Goal: Obtain resource: Obtain resource

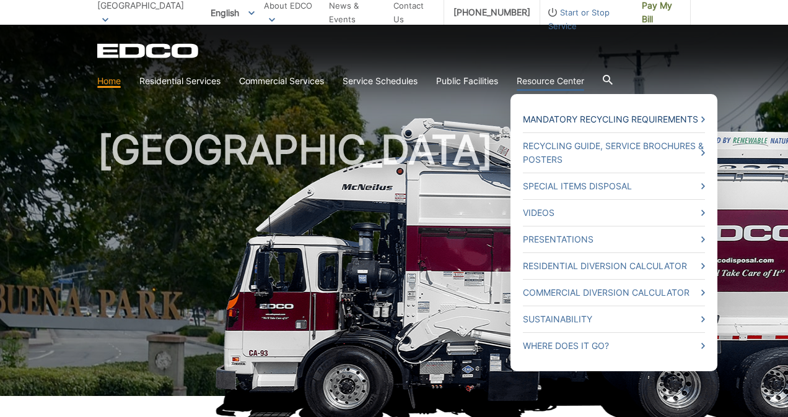
click at [582, 121] on link "Mandatory Recycling Requirements" at bounding box center [614, 120] width 182 height 14
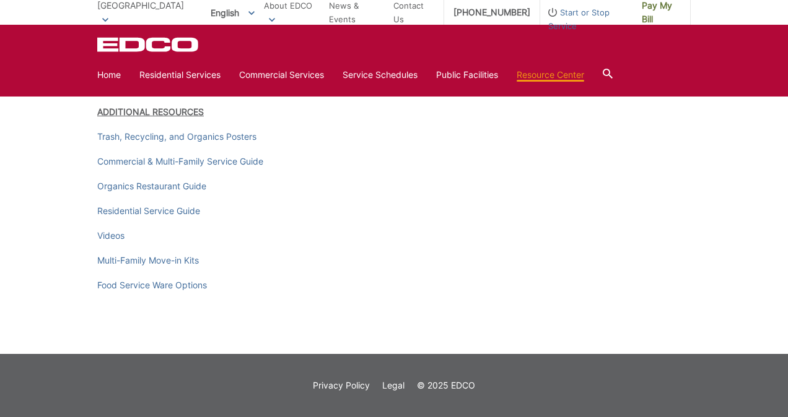
scroll to position [1804, 0]
click at [203, 159] on link "Commercial & Multi-Family Service Guide" at bounding box center [180, 162] width 166 height 14
click at [152, 262] on link "Multi-Family Move-in Kits" at bounding box center [148, 261] width 102 height 14
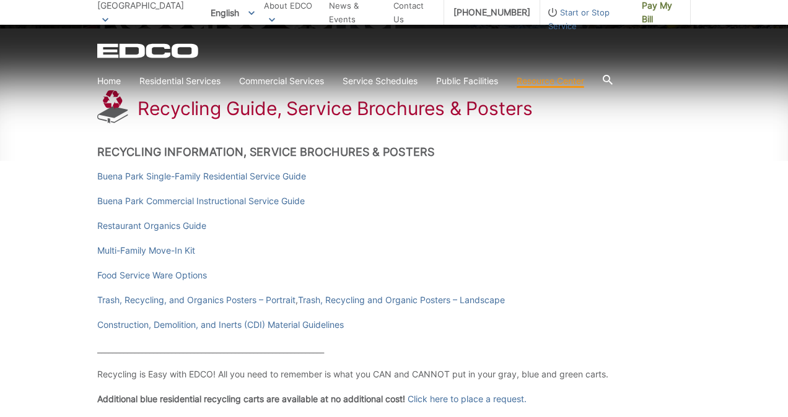
scroll to position [189, 0]
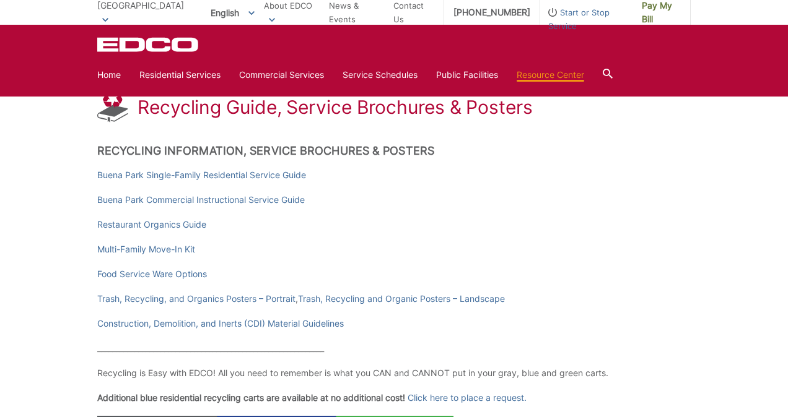
click at [215, 200] on link "Buena Park Commercial Instructional Service Guide" at bounding box center [200, 200] width 207 height 14
click at [332, 302] on link "Trash, Recycling and Organic Posters – Landscape" at bounding box center [401, 299] width 207 height 14
click at [164, 274] on link "Food Service Ware Options" at bounding box center [152, 274] width 110 height 14
click at [191, 200] on link "Buena Park Commercial Instructional Service Guide" at bounding box center [200, 200] width 207 height 14
click at [142, 169] on link "Buena Park Single-Family Residential Service Guide" at bounding box center [201, 175] width 209 height 14
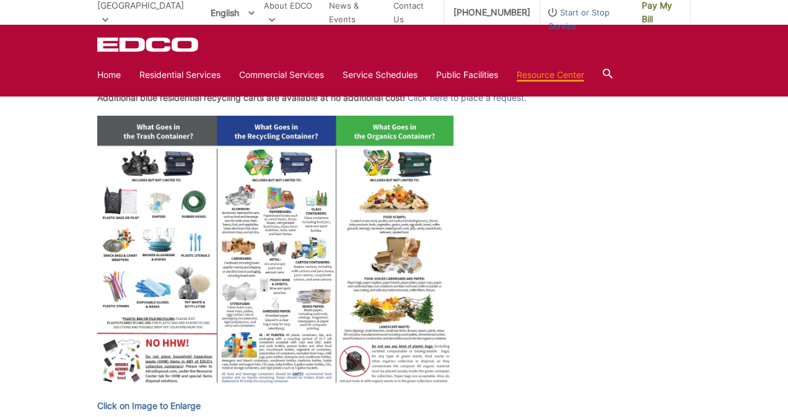
scroll to position [494, 0]
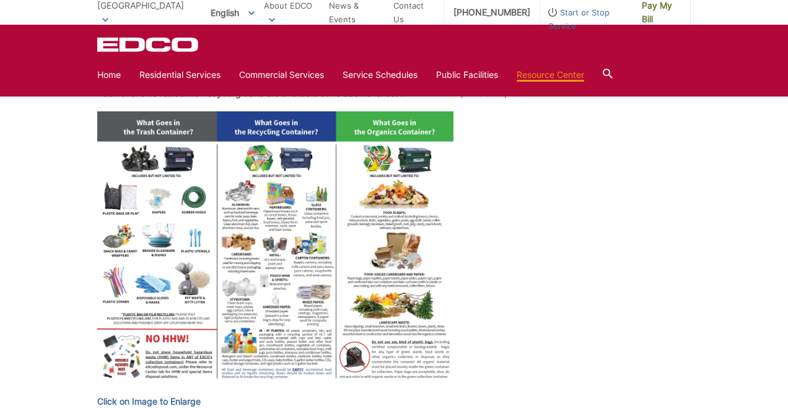
click at [308, 240] on img at bounding box center [275, 248] width 356 height 275
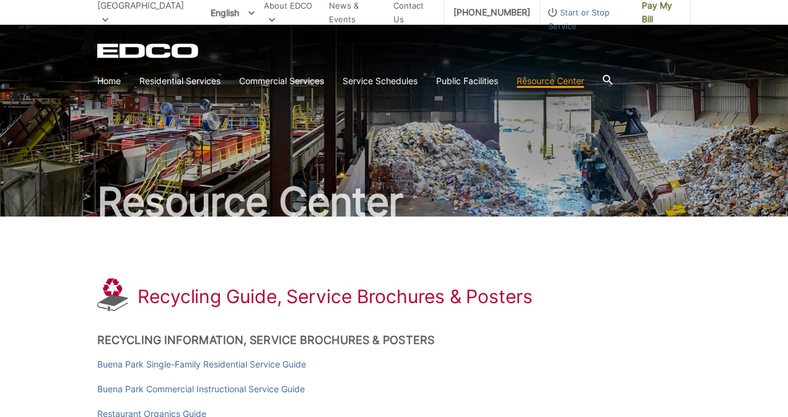
scroll to position [0, 0]
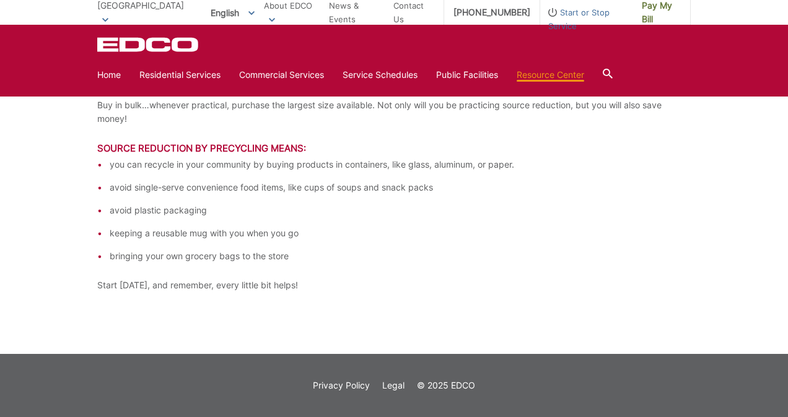
scroll to position [2663, 0]
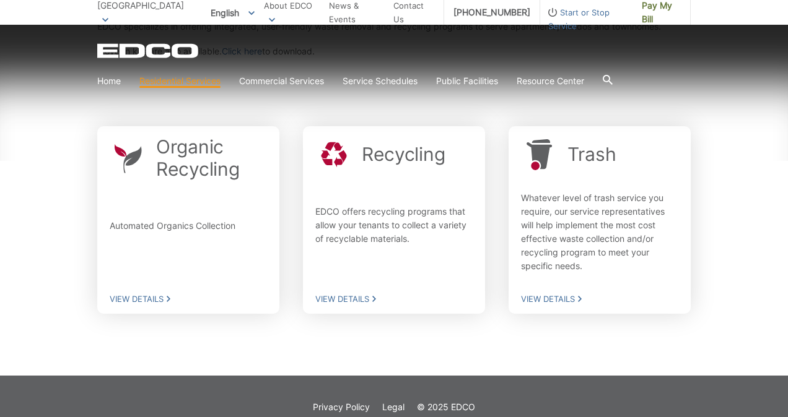
scroll to position [309, 0]
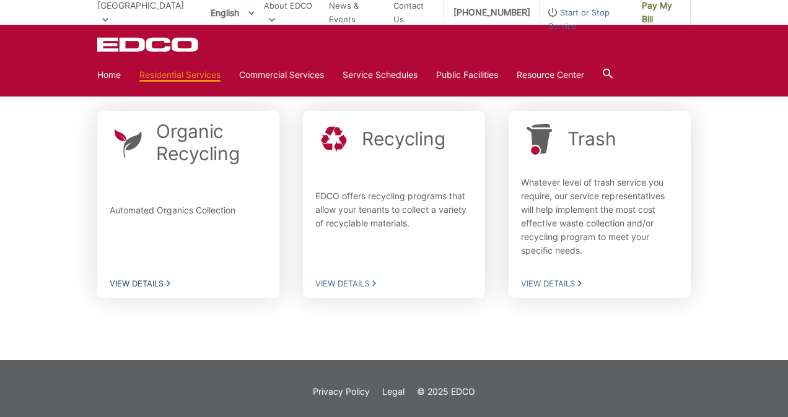
click at [151, 283] on span "View Details" at bounding box center [188, 283] width 157 height 11
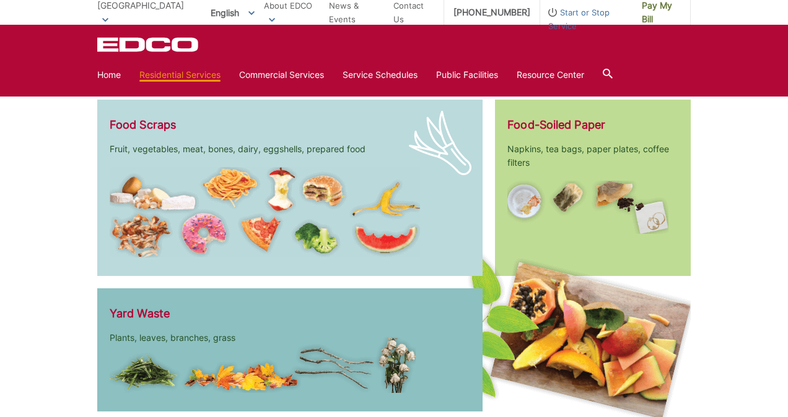
scroll to position [1422, 0]
